Goal: Task Accomplishment & Management: Complete application form

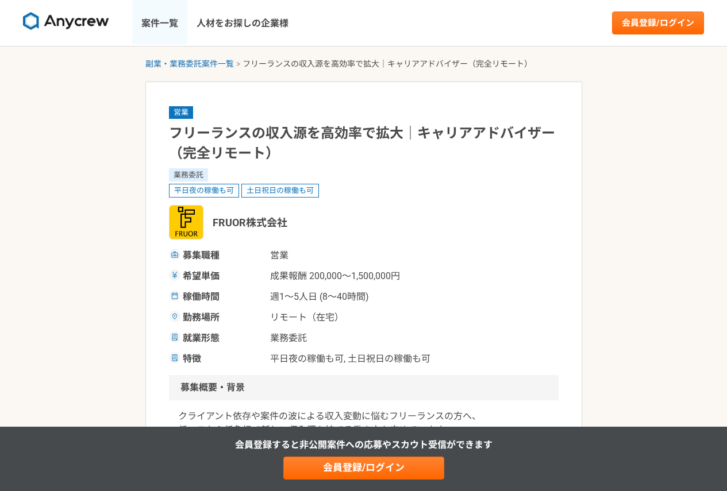
click at [167, 25] on link "案件一覧" at bounding box center [159, 23] width 55 height 46
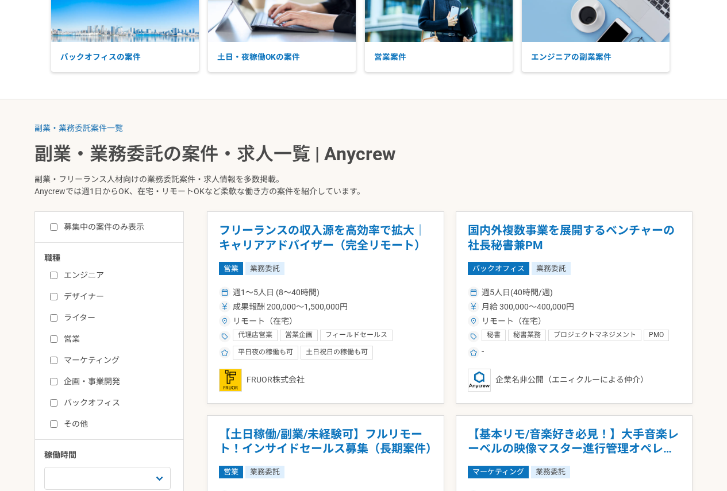
scroll to position [115, 0]
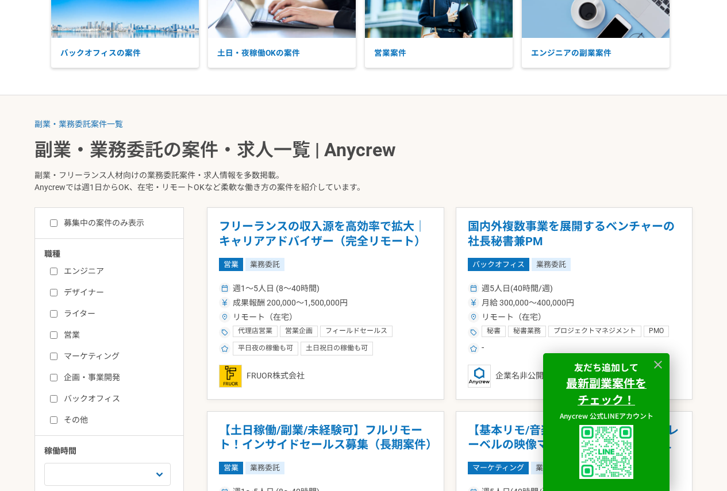
click at [50, 222] on input "募集中の案件のみ表示" at bounding box center [53, 222] width 7 height 7
checkbox input "true"
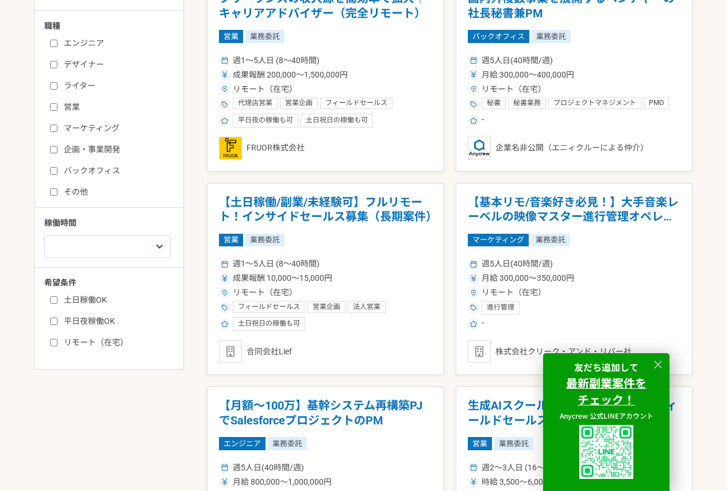
scroll to position [345, 0]
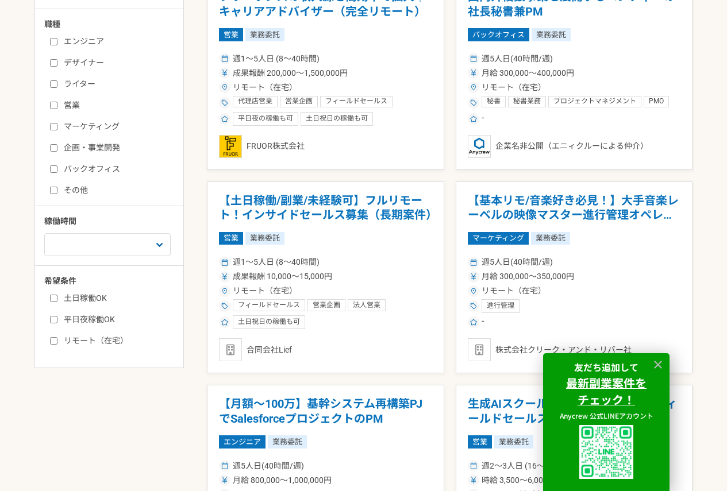
click at [57, 298] on label "土日稼働OK" at bounding box center [116, 298] width 132 height 12
click at [57, 298] on input "土日稼働OK" at bounding box center [53, 298] width 7 height 7
checkbox input "true"
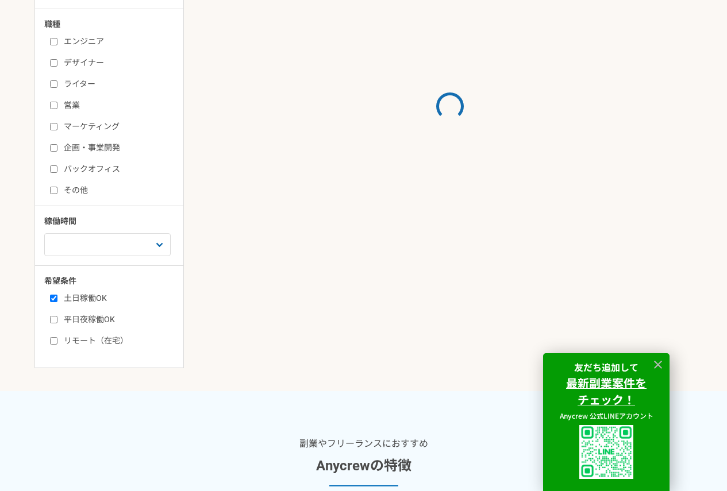
click at [56, 320] on input "平日夜稼働OK" at bounding box center [53, 319] width 7 height 7
checkbox input "true"
click at [54, 339] on input "リモート（在宅）" at bounding box center [53, 340] width 7 height 7
checkbox input "true"
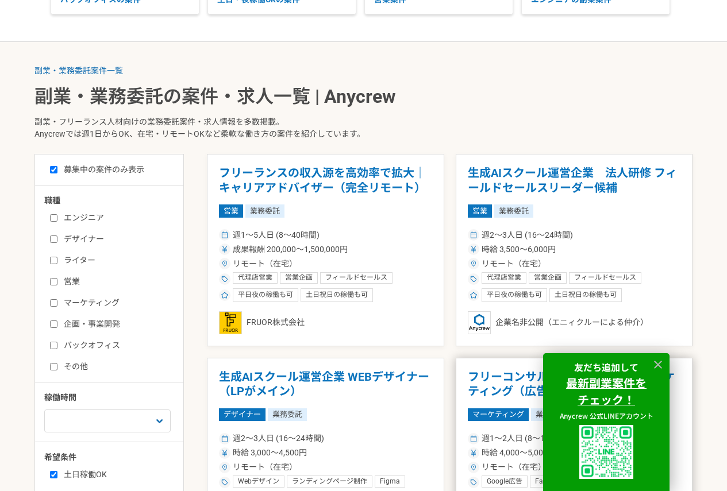
scroll to position [172, 0]
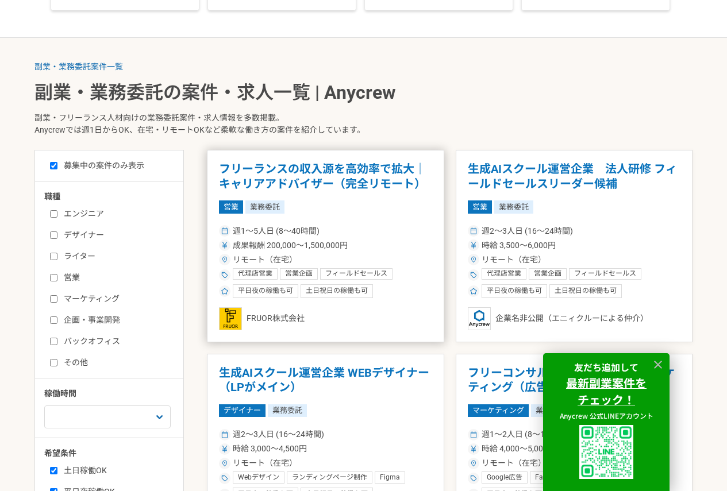
click at [348, 183] on h1 "フリーランスの収入源を高効率で拡大｜キャリアアドバイザー（完全リモート）" at bounding box center [325, 176] width 213 height 29
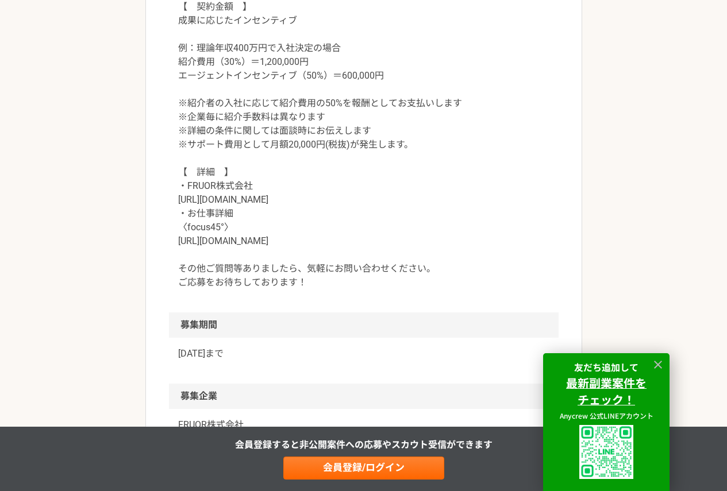
scroll to position [1206, 0]
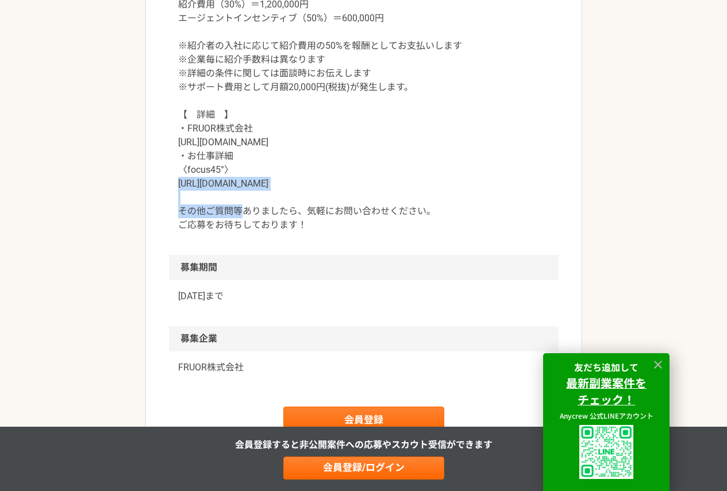
drag, startPoint x: 297, startPoint y: 182, endPoint x: 175, endPoint y: 182, distance: 121.8
click at [175, 182] on div "【　契約金額　】 成果に応じたインセンティブ 例：理論年収400万円で入社決定の場合 紹介費用（30%）＝1,200,000円 エージェントインセンティブ（5…" at bounding box center [363, 94] width 389 height 322
copy p "[URL][DOMAIN_NAME]"
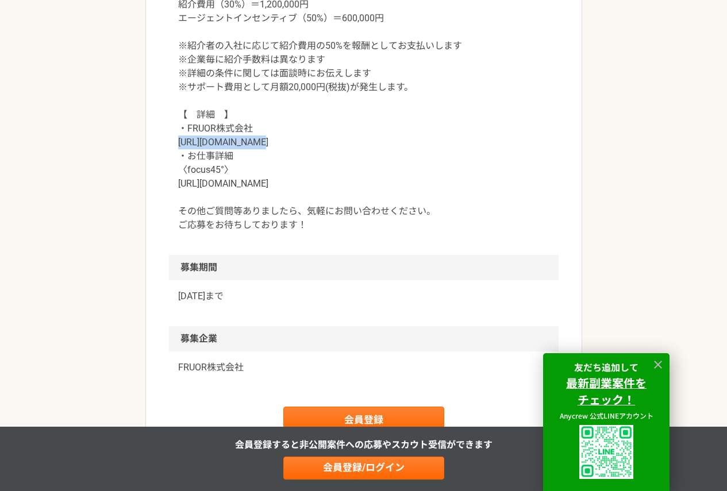
drag, startPoint x: 249, startPoint y: 141, endPoint x: 179, endPoint y: 145, distance: 69.6
click at [179, 145] on p "【　契約金額　】 成果に応じたインセンティブ 例：理論年収400万円で入社決定の場合 紹介費用（30%）＝1,200,000円 エージェントインセンティブ（5…" at bounding box center [363, 87] width 371 height 289
click at [256, 141] on p "【　契約金額　】 成果に応じたインセンティブ 例：理論年収400万円で入社決定の場合 紹介費用（30%）＝1,200,000円 エージェントインセンティブ（5…" at bounding box center [363, 87] width 371 height 289
drag, startPoint x: 258, startPoint y: 140, endPoint x: 177, endPoint y: 139, distance: 81.0
click at [177, 139] on div "【　契約金額　】 成果に応じたインセンティブ 例：理論年収400万円で入社決定の場合 紹介費用（30%）＝1,200,000円 エージェントインセンティブ（5…" at bounding box center [363, 94] width 389 height 322
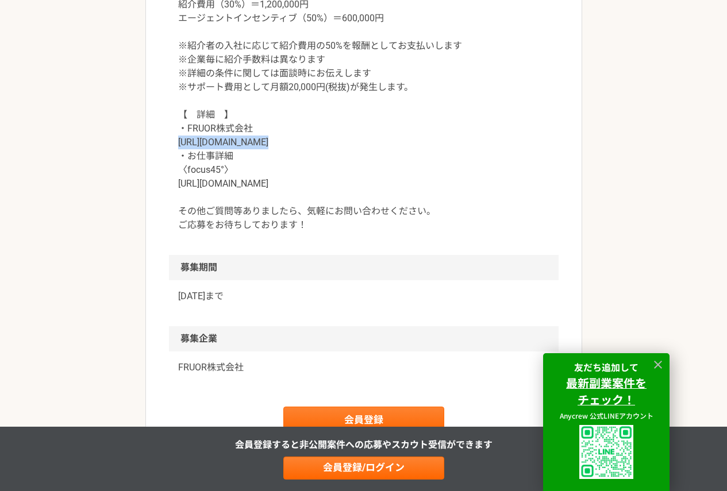
copy p "[URL][DOMAIN_NAME]"
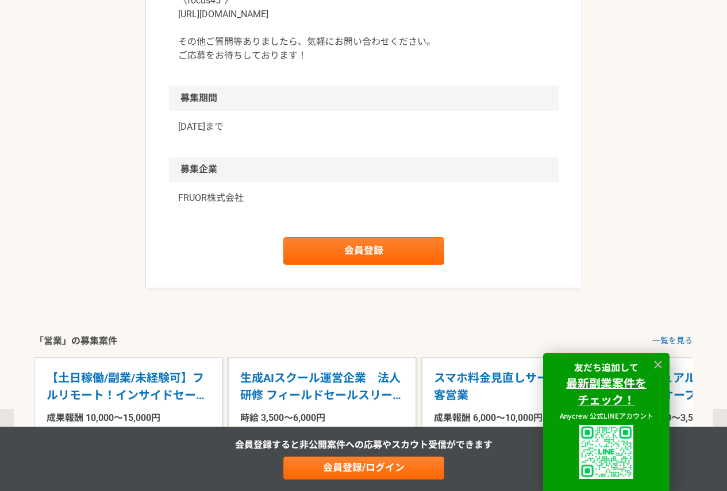
scroll to position [1378, 0]
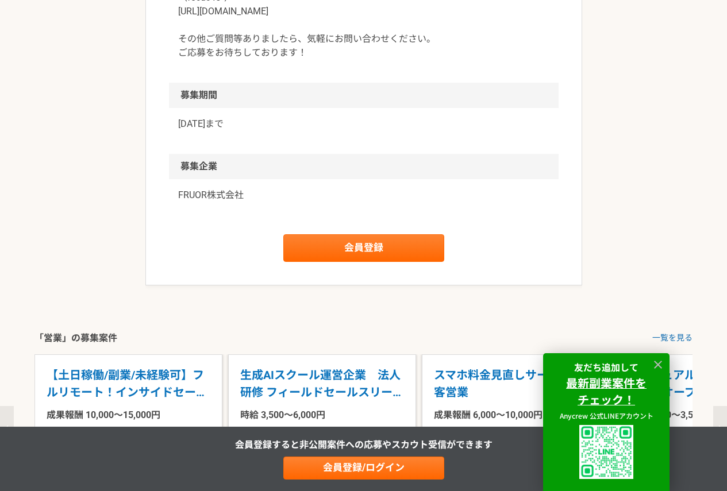
drag, startPoint x: 658, startPoint y: 365, endPoint x: 652, endPoint y: 362, distance: 6.9
click at [658, 365] on icon at bounding box center [658, 365] width 8 height 8
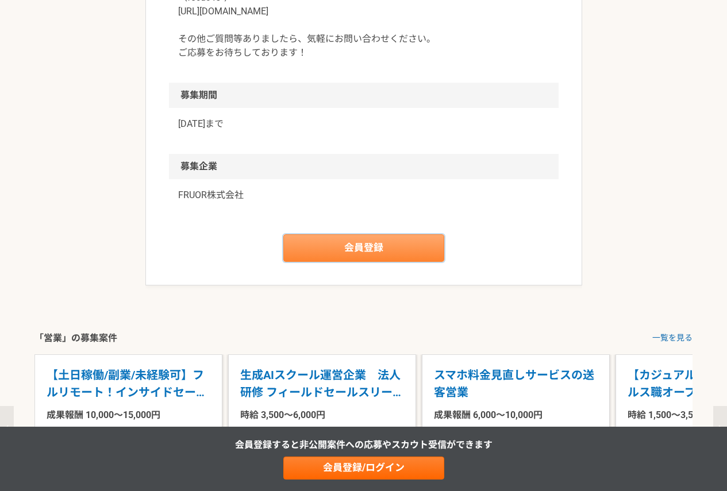
click at [397, 240] on link "会員登録" at bounding box center [363, 248] width 161 height 28
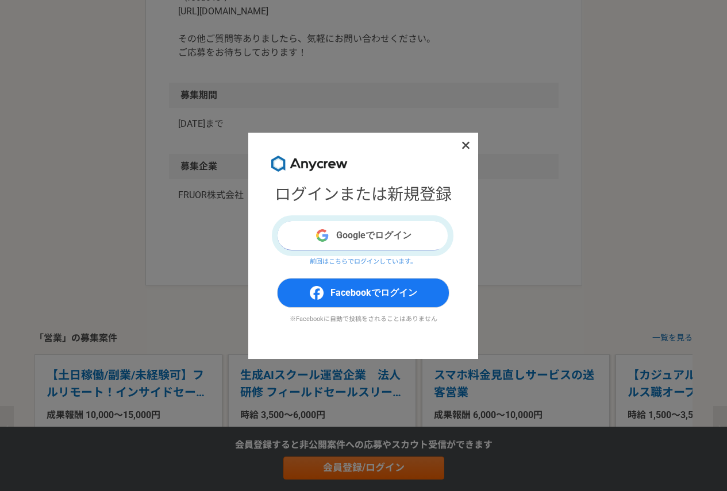
click at [360, 239] on button "Googleでログイン" at bounding box center [363, 236] width 172 height 30
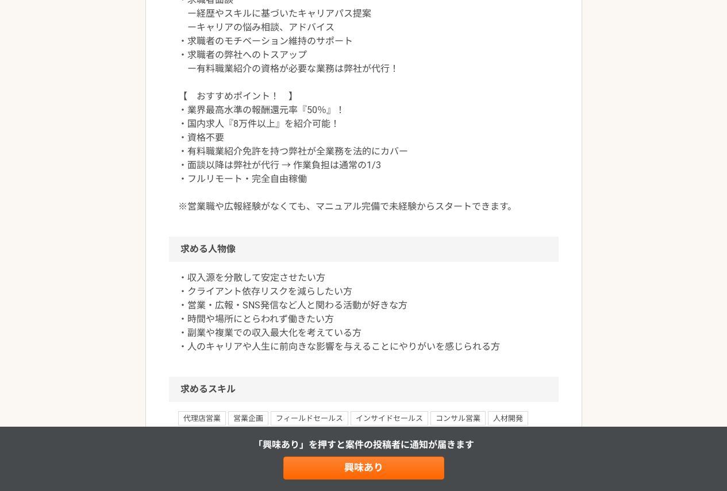
scroll to position [689, 0]
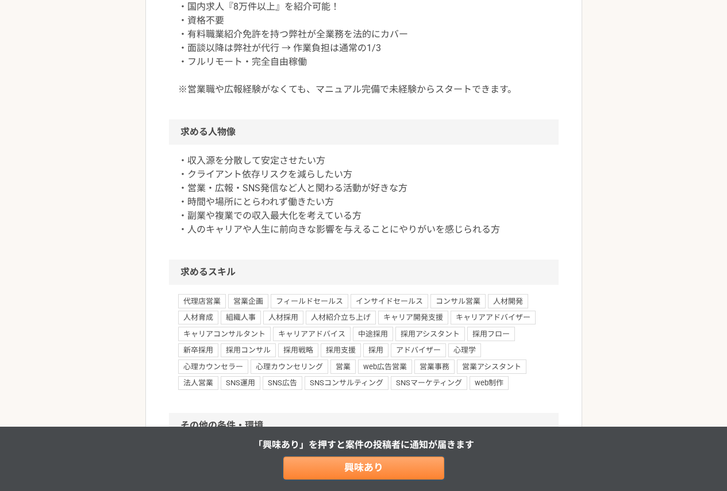
click at [371, 472] on link "興味あり" at bounding box center [363, 468] width 161 height 23
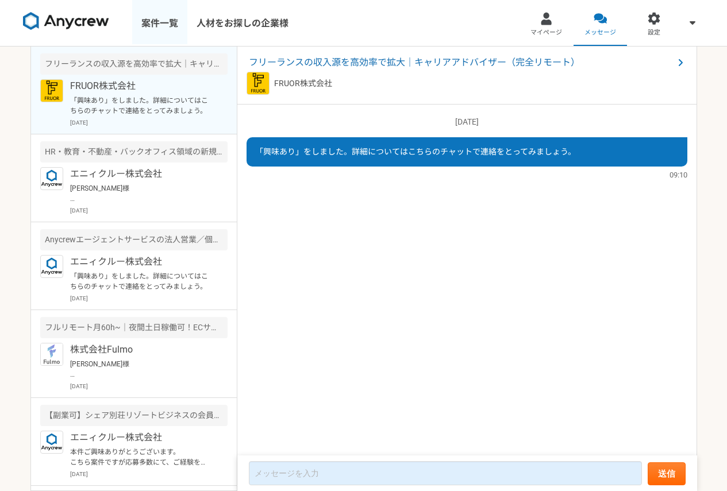
click at [165, 21] on link "案件一覧" at bounding box center [159, 23] width 55 height 46
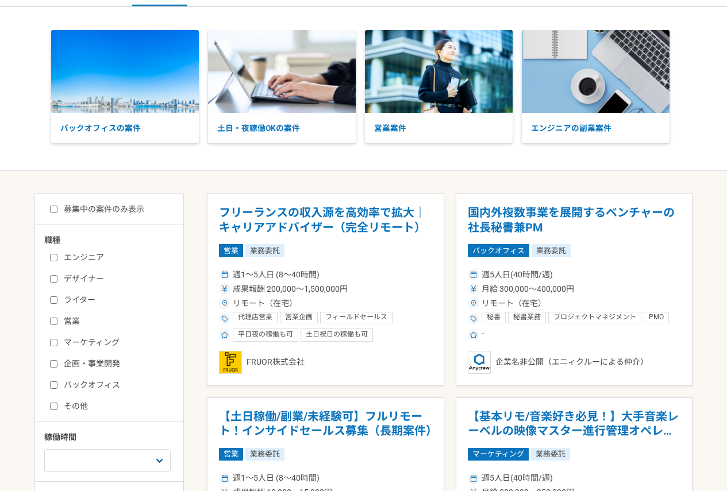
scroll to position [57, 0]
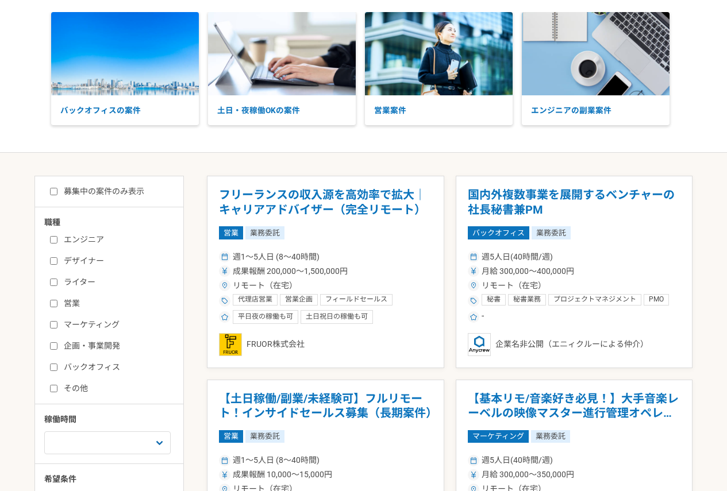
click at [55, 188] on input "募集中の案件のみ表示" at bounding box center [53, 191] width 7 height 7
checkbox input "true"
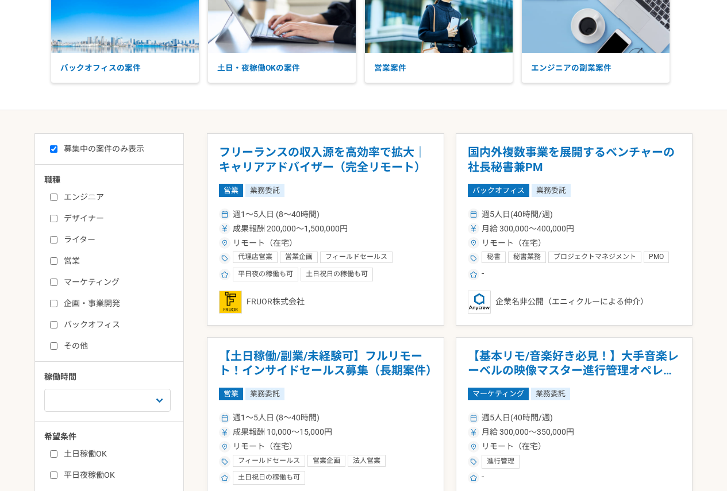
scroll to position [230, 0]
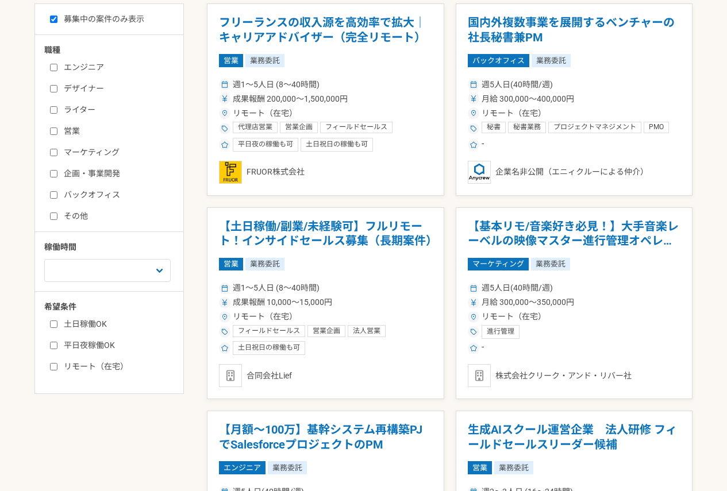
click at [50, 328] on input "土日稼働OK" at bounding box center [53, 323] width 7 height 7
checkbox input "true"
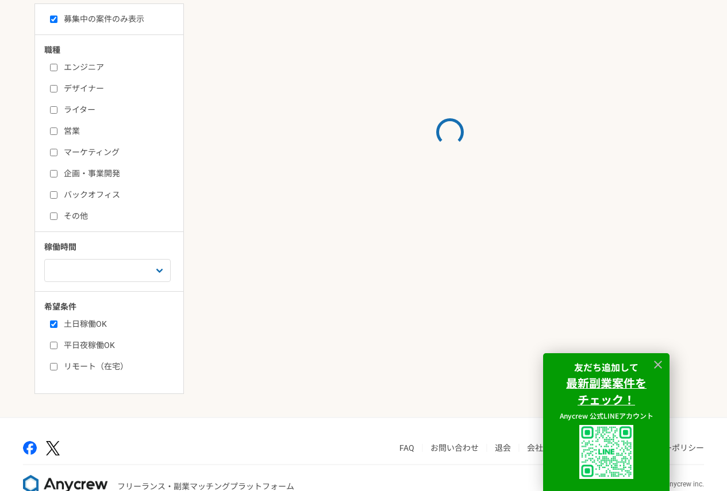
click at [53, 348] on input "平日夜稼働OK" at bounding box center [53, 345] width 7 height 7
checkbox input "true"
click at [53, 365] on input "リモート（在宅）" at bounding box center [53, 366] width 7 height 7
checkbox input "true"
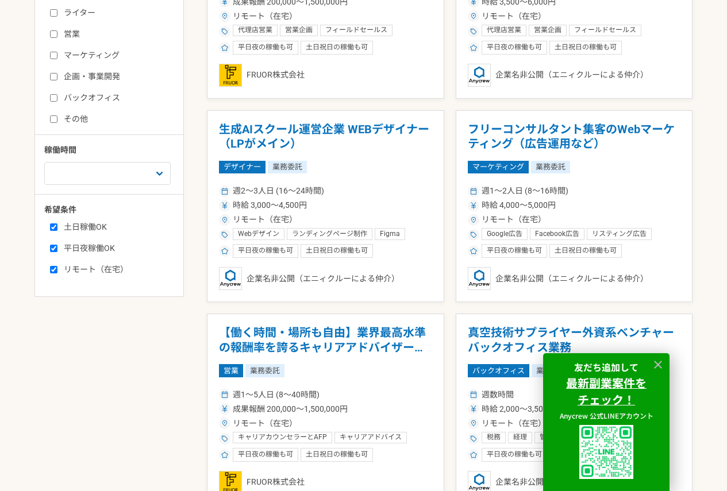
scroll to position [345, 0]
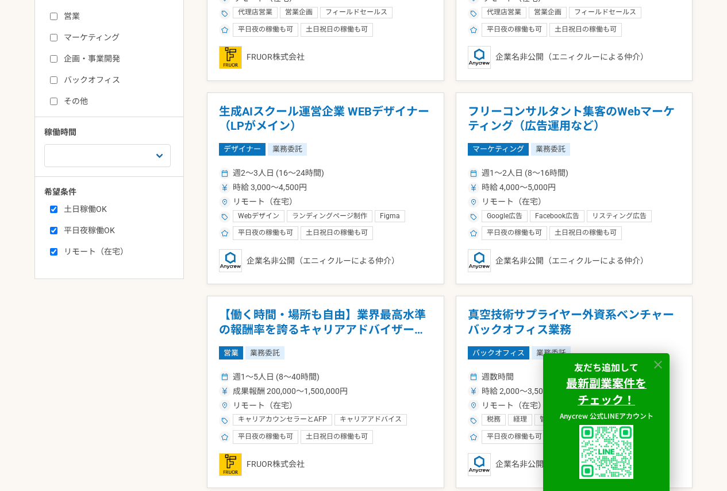
click at [663, 364] on icon at bounding box center [657, 364] width 13 height 13
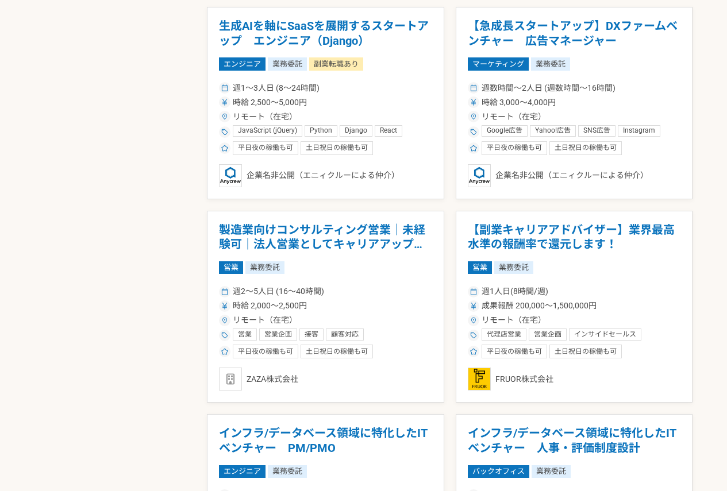
scroll to position [1264, 0]
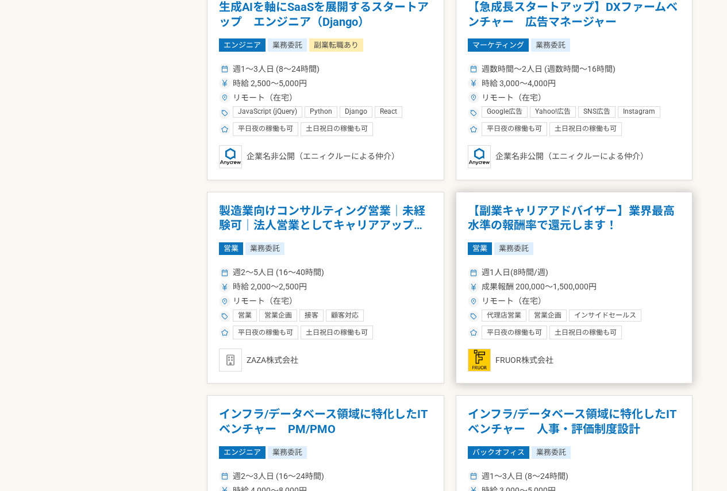
click at [496, 218] on h1 "【副業キャリアアドバイザー】業界最高水準の報酬率で還元します！" at bounding box center [574, 218] width 213 height 29
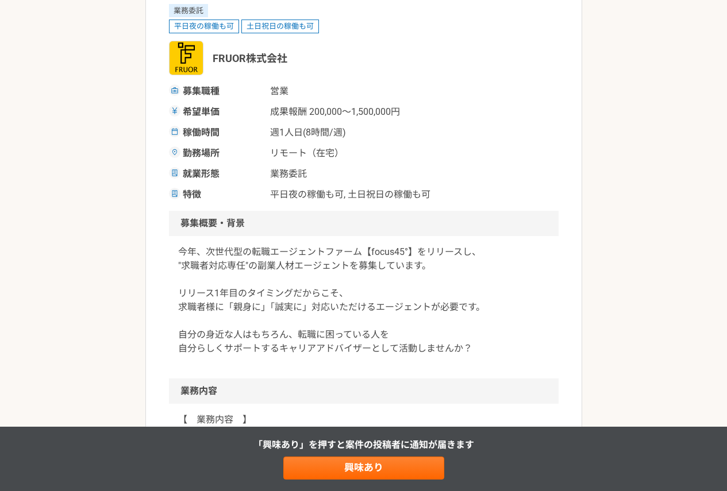
scroll to position [172, 0]
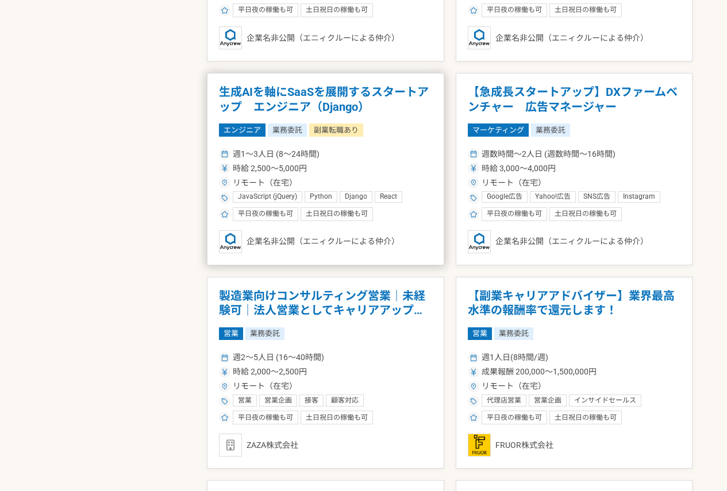
scroll to position [1264, 0]
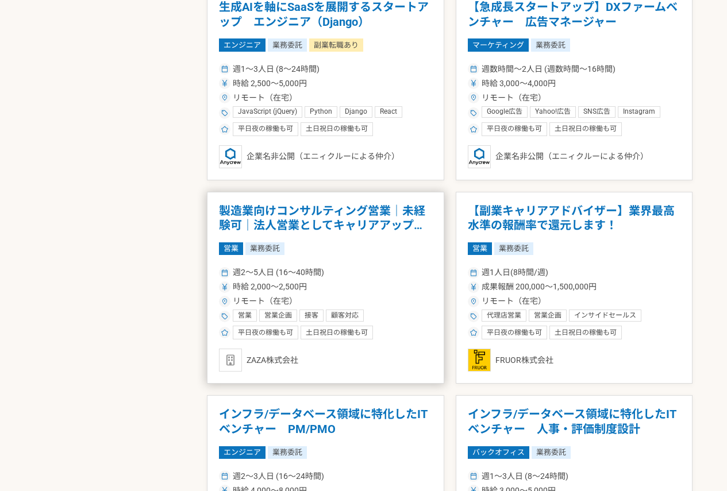
click at [359, 222] on h1 "製造業向けコンサルティング営業｜未経験可｜法人営業としてキャリアアップしたい方" at bounding box center [325, 218] width 213 height 29
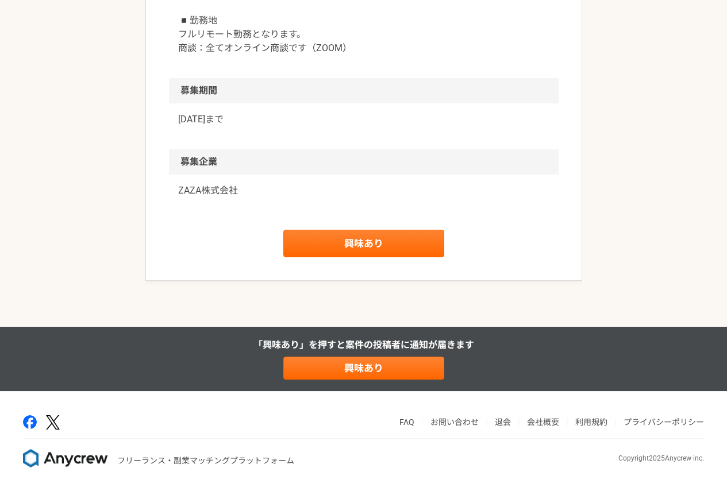
scroll to position [1751, 0]
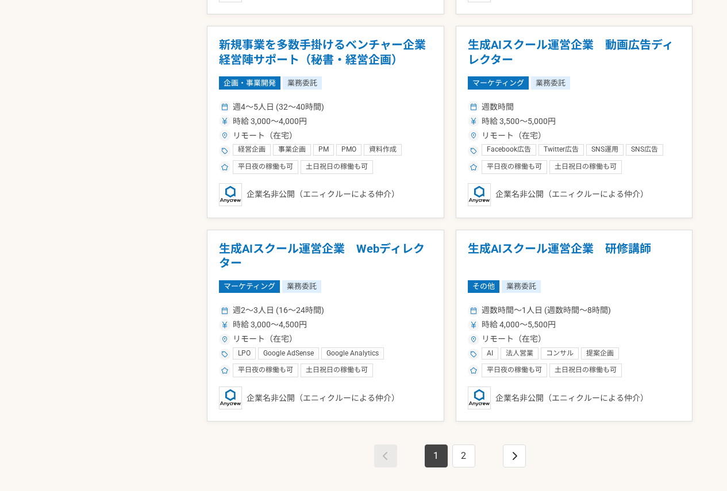
scroll to position [1838, 0]
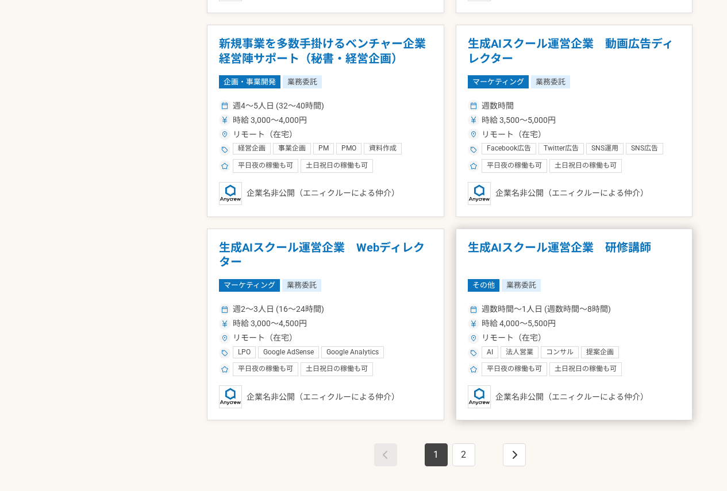
click at [611, 253] on h1 "生成AIスクール運営企業　研修講師" at bounding box center [574, 255] width 213 height 29
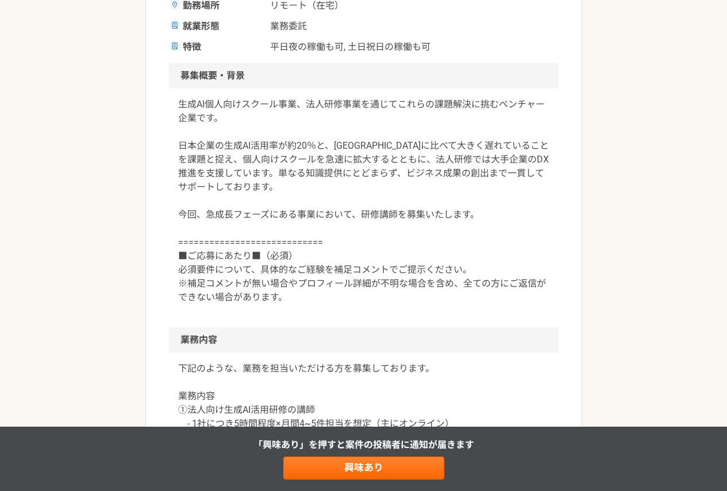
scroll to position [17, 0]
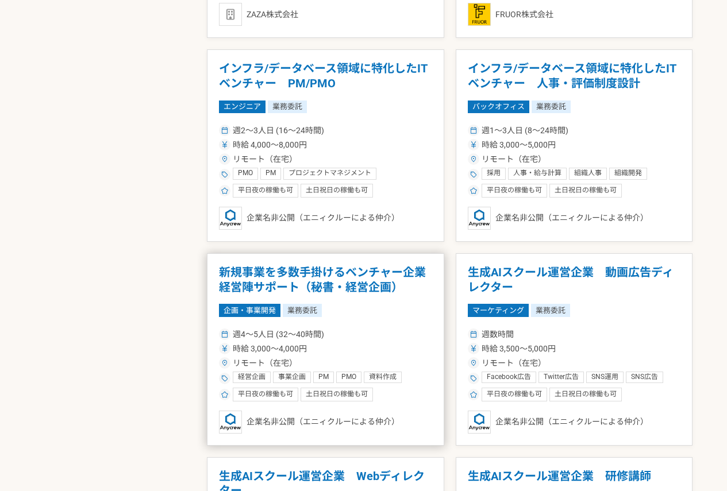
scroll to position [1895, 0]
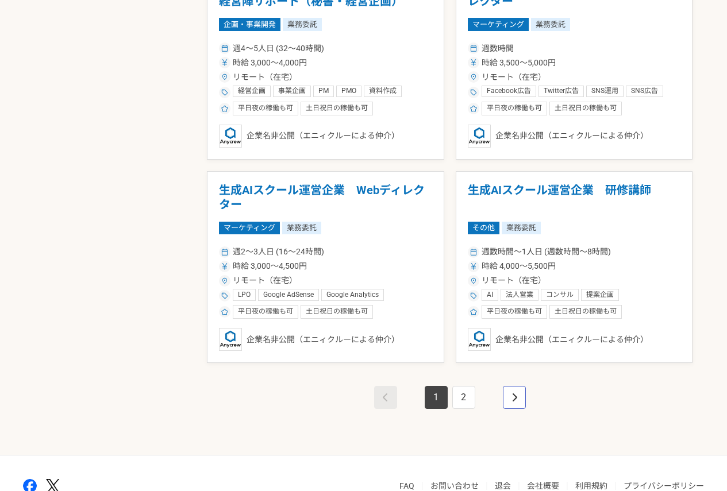
click at [509, 395] on link "pagination" at bounding box center [514, 397] width 23 height 23
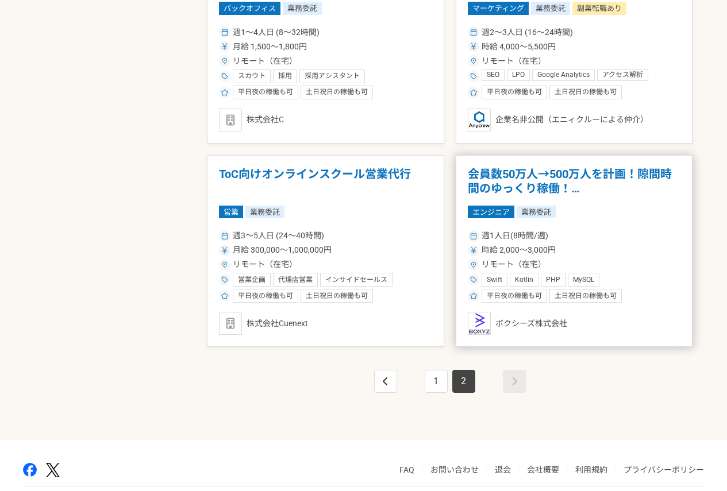
scroll to position [737, 0]
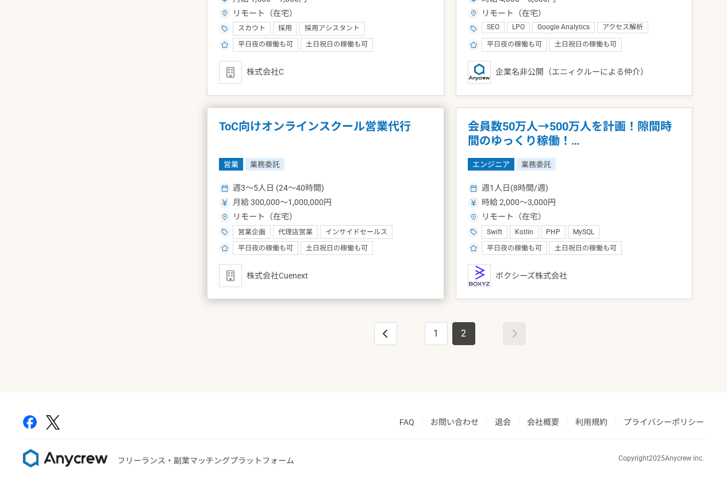
click at [324, 125] on h1 "ToC向けオンラインスクール営業代行" at bounding box center [325, 133] width 213 height 29
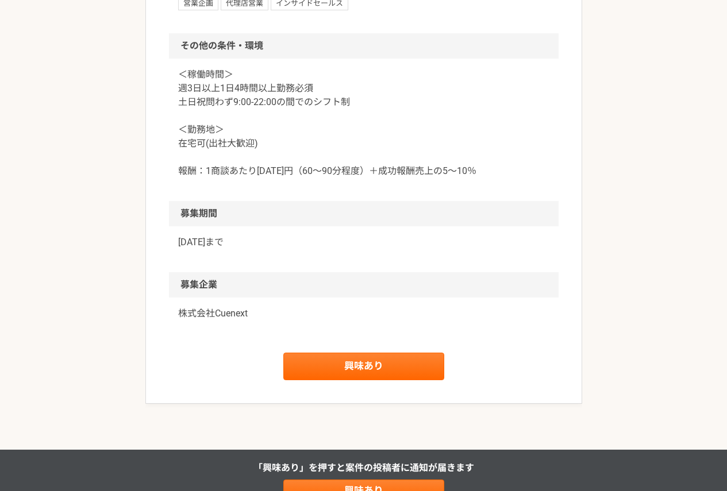
scroll to position [888, 0]
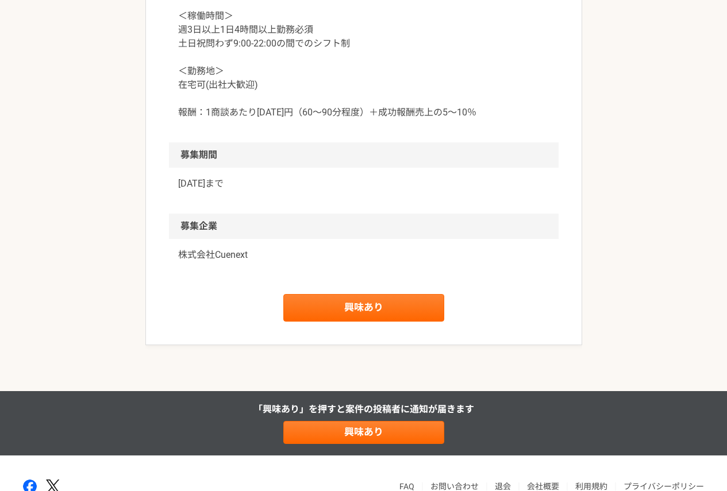
click at [347, 133] on div "＜稼働時間＞ 週3日以上1日4時間以上勤務必須 土日祝問わず9:00-22:00の間でのシフト制 ＜勤務地＞ 在宅可(出社大歓迎) 報酬：1商談あたり2000…" at bounding box center [363, 71] width 389 height 142
click at [358, 304] on link "興味あり" at bounding box center [363, 308] width 161 height 28
